Goal: Task Accomplishment & Management: Use online tool/utility

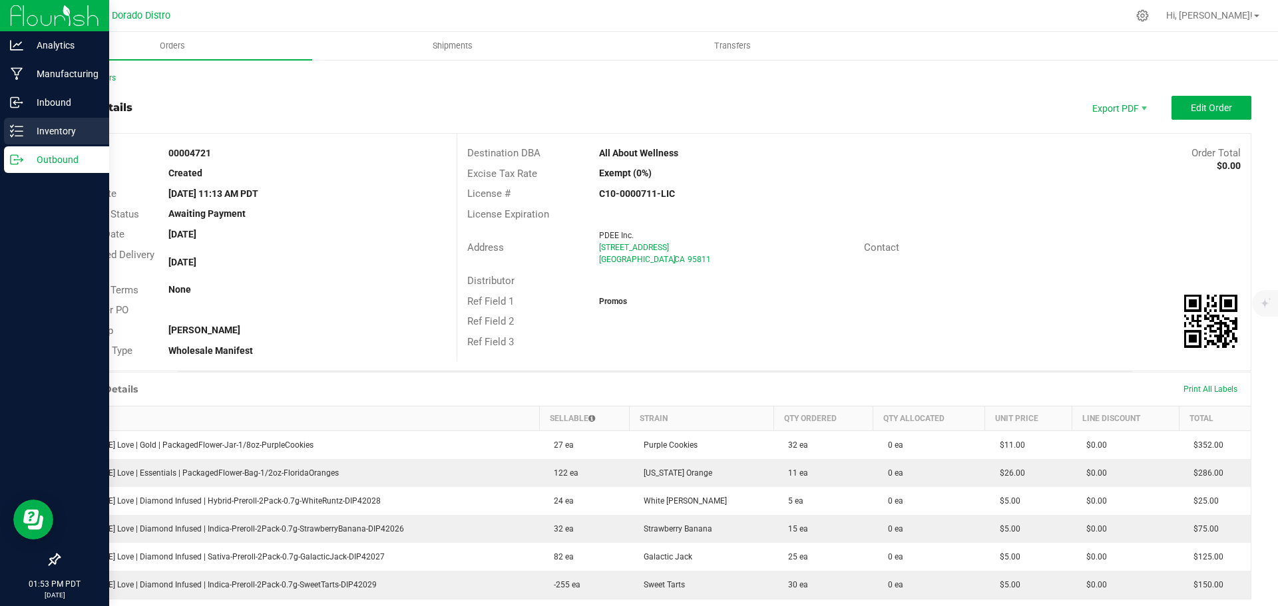
click at [32, 134] on p "Inventory" at bounding box center [63, 131] width 80 height 16
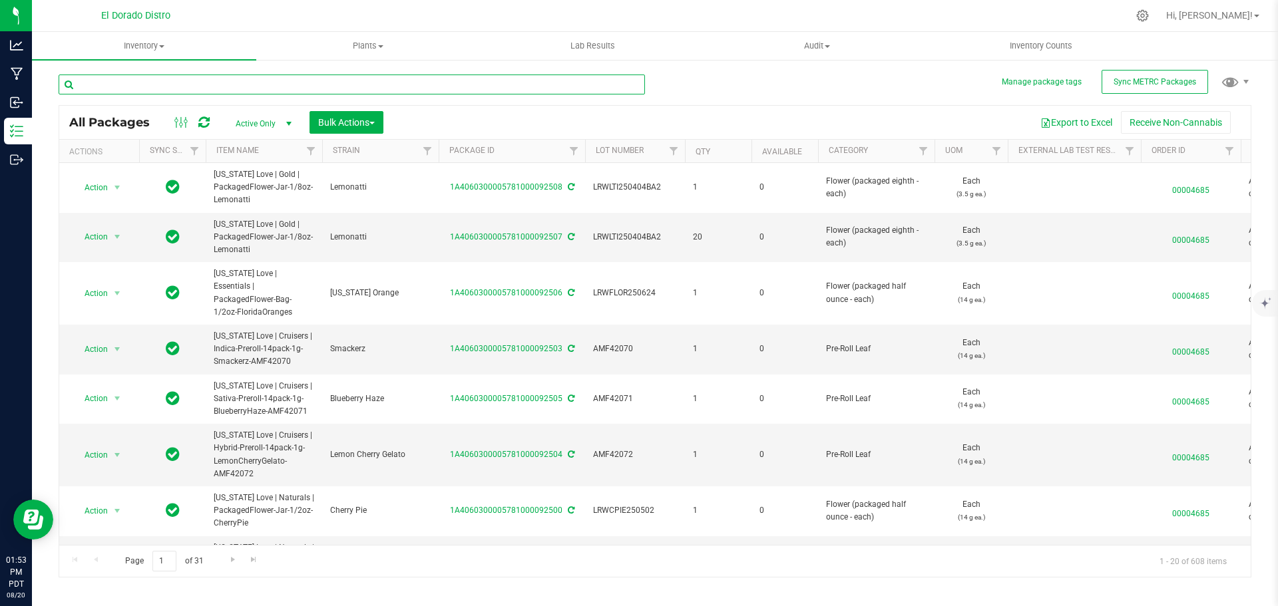
click at [206, 82] on input "text" at bounding box center [352, 85] width 586 height 20
paste input "ABSRGY240913"
type input "ABSRGY240913"
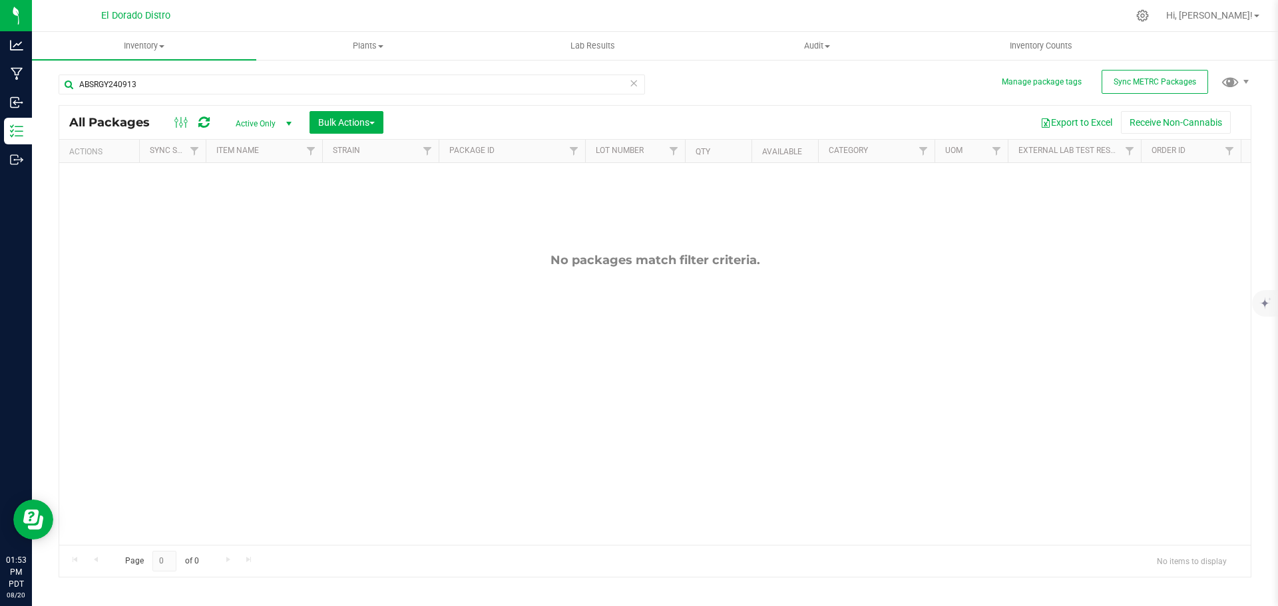
click at [284, 128] on span "select" at bounding box center [289, 123] width 11 height 11
click at [260, 202] on li "All" at bounding box center [260, 204] width 72 height 20
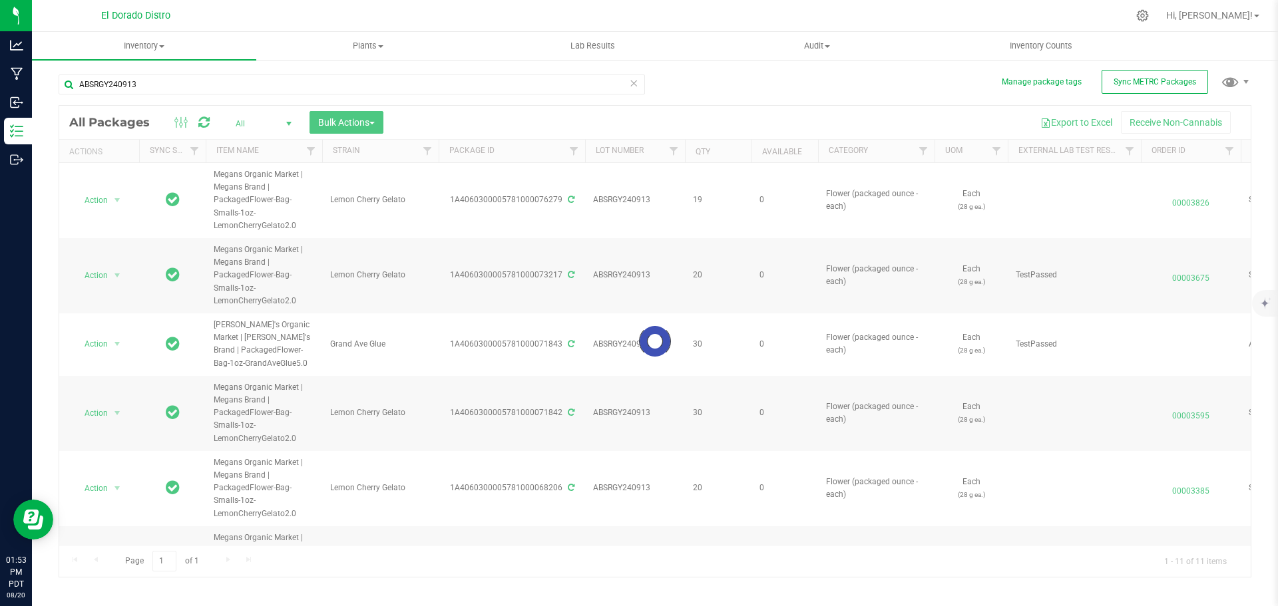
click at [288, 124] on span "select" at bounding box center [289, 123] width 11 height 11
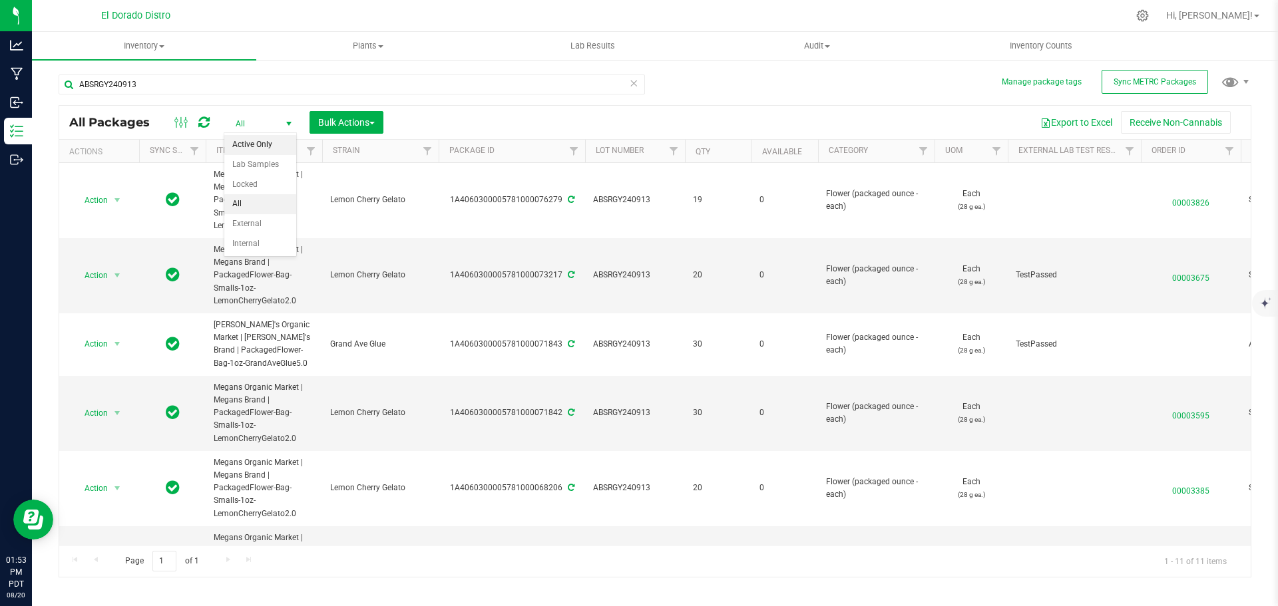
click at [268, 143] on li "Active Only" at bounding box center [260, 145] width 72 height 20
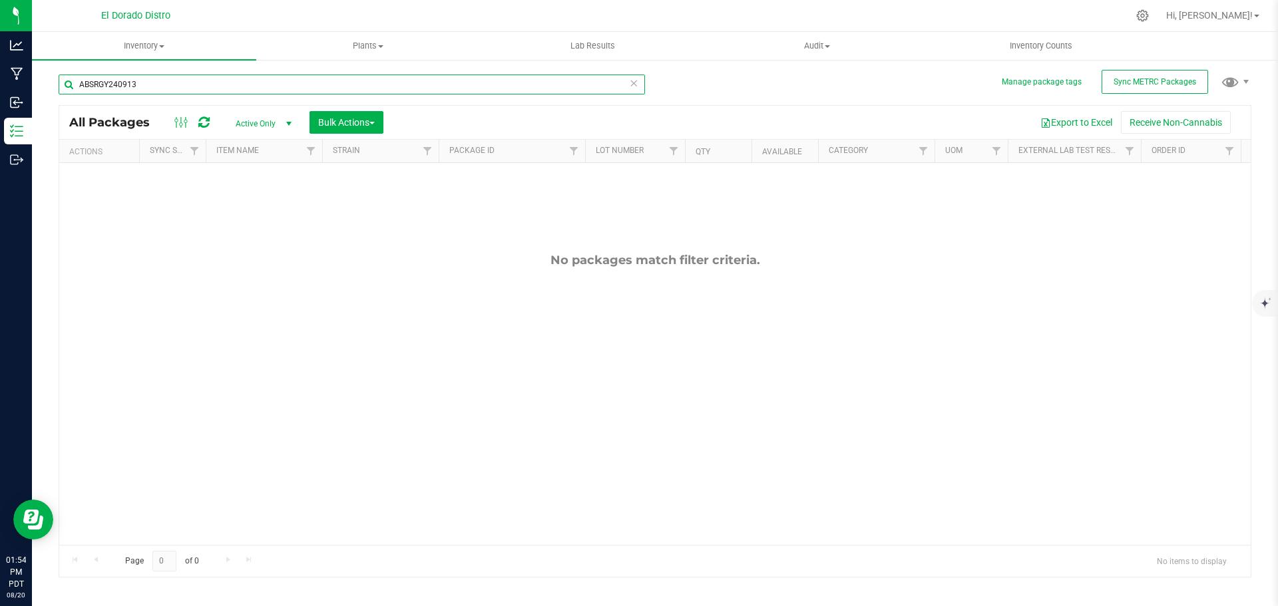
click at [174, 81] on input "ABSRGY240913" at bounding box center [352, 85] width 586 height 20
paste input "LRWTRTF241115"
click at [151, 91] on input "LRWTRTF241115" at bounding box center [352, 85] width 586 height 20
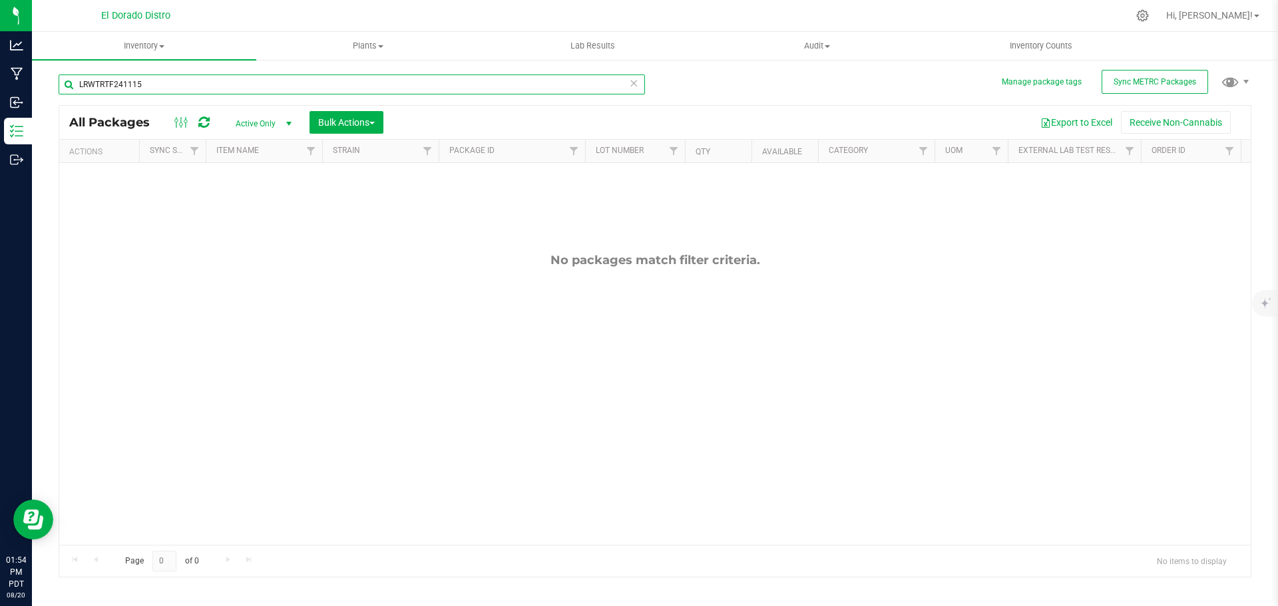
paste input "LRWRBCP250218"
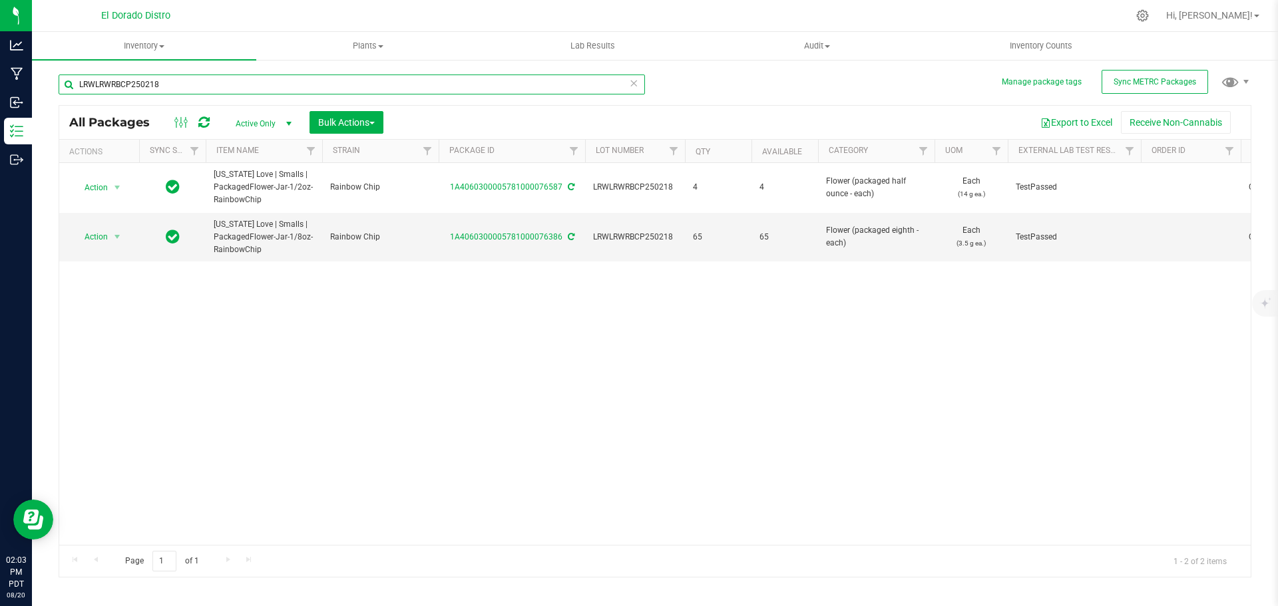
click at [179, 85] on input "LRWLRWRBCP250218" at bounding box center [352, 85] width 586 height 20
paste input "MOGLBA24112BA1"
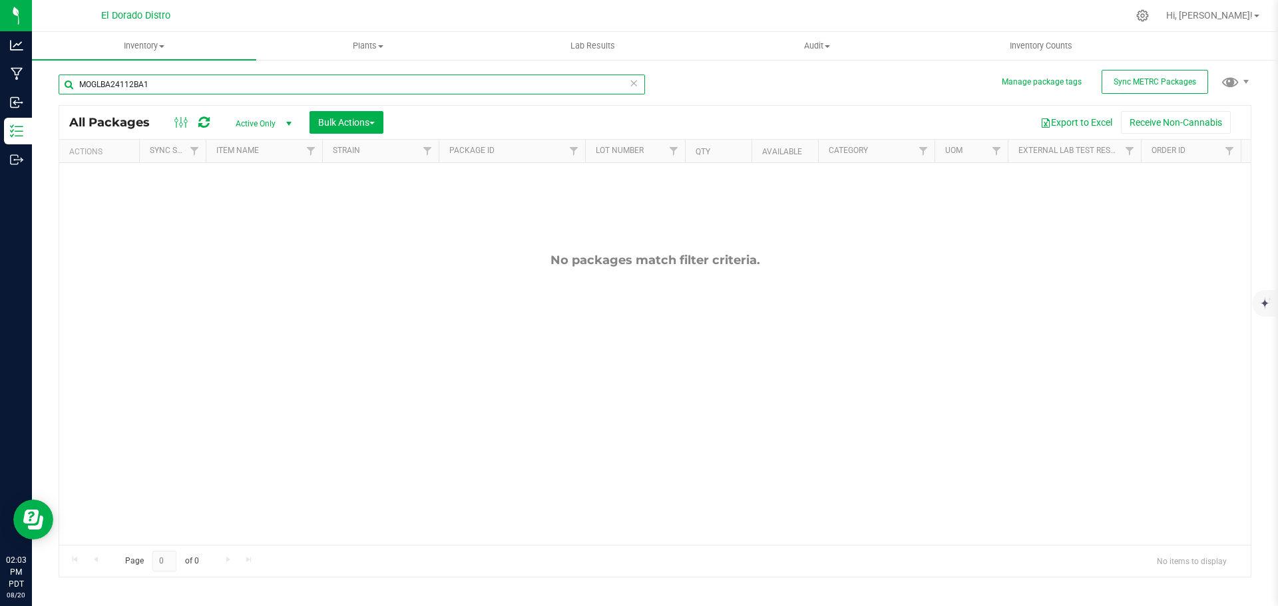
click at [162, 81] on input "MOGLBA24112BA1" at bounding box center [352, 85] width 586 height 20
paste input "LRWTPCHRY250218B2"
click at [198, 83] on input "LRWTPCHRY250218B2" at bounding box center [352, 85] width 586 height 20
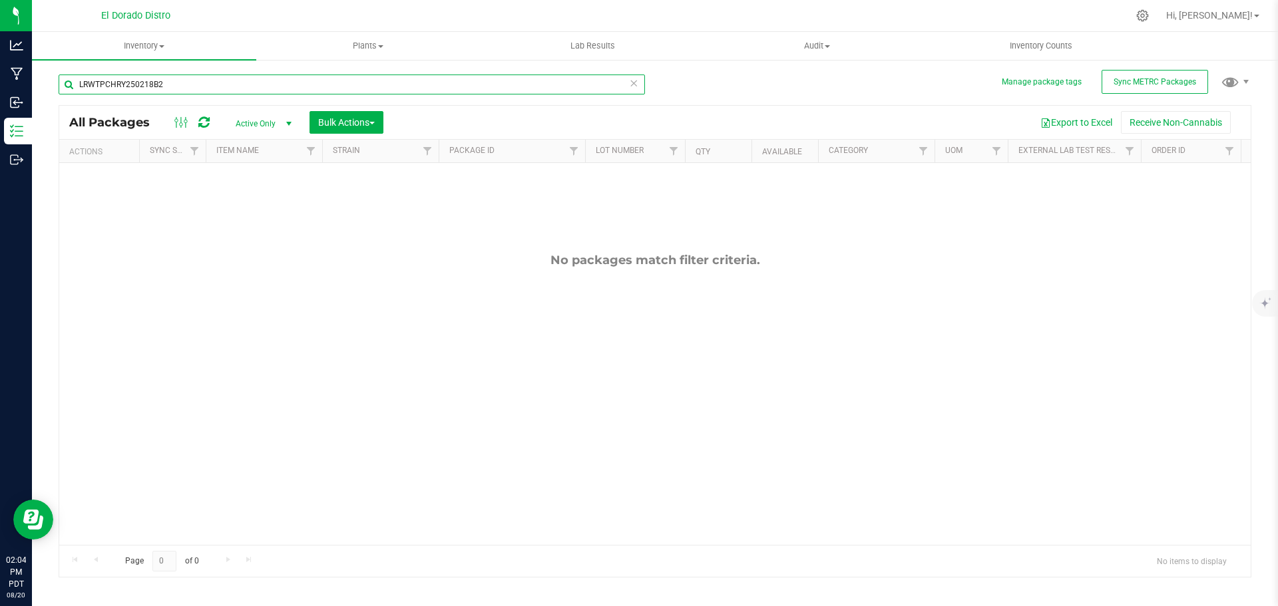
click at [198, 83] on input "LRWTPCHRY250218B2" at bounding box center [352, 85] width 586 height 20
paste input "PTGMO240703BA3"
click at [224, 83] on input "PTGMO240703BA3" at bounding box center [352, 85] width 586 height 20
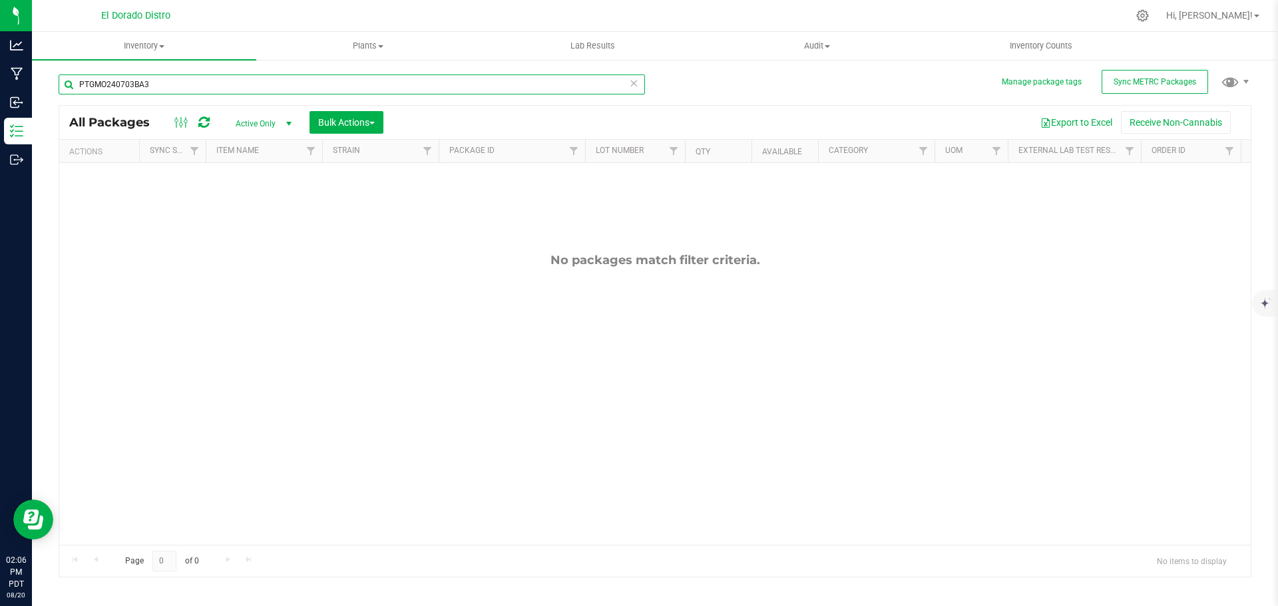
paste input "LRWGOGSH250218"
click at [247, 89] on input "LRWGOGSH250218" at bounding box center [352, 85] width 586 height 20
paste input "ABPSHPP240913B2"
type input "ABPSHPP240913B2"
